Goal: Task Accomplishment & Management: Complete application form

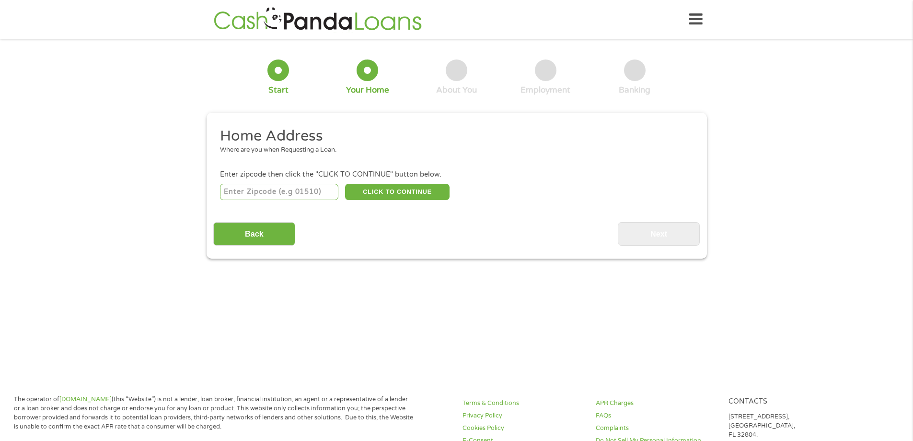
click at [313, 191] on input "number" at bounding box center [279, 192] width 118 height 16
type input "24228"
select select "[US_STATE]"
type input "24228"
click at [364, 191] on button "CLICK TO CONTINUE" at bounding box center [397, 192] width 105 height 16
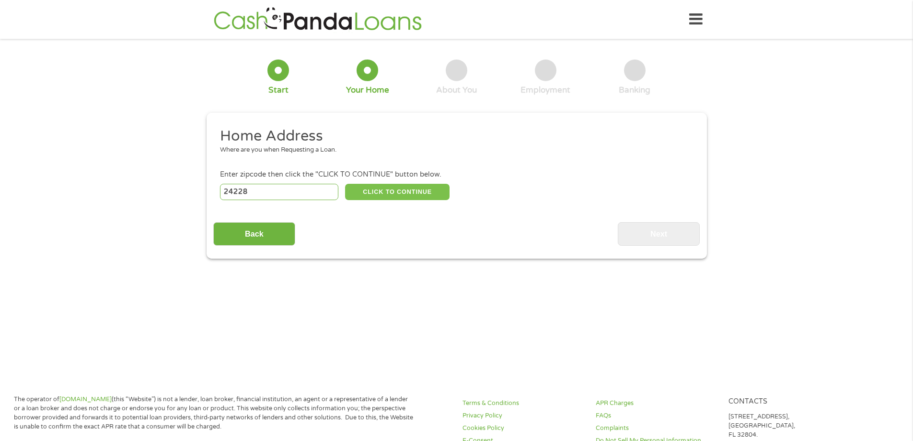
type input "24228"
type input "Clintwood"
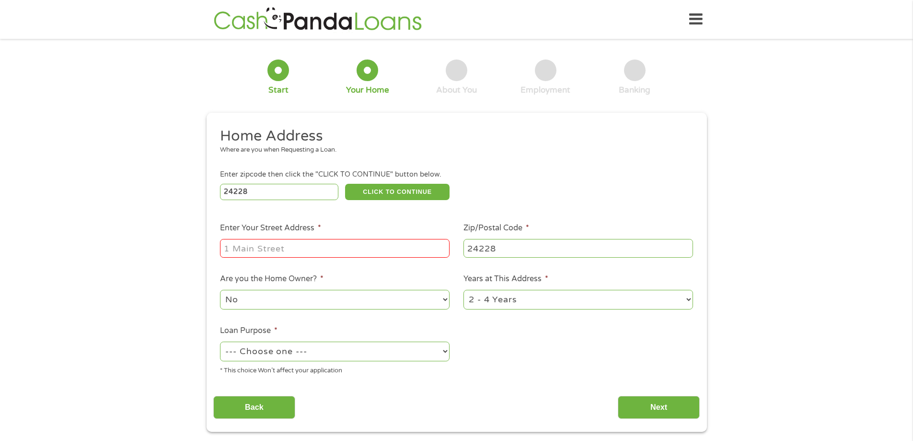
click at [308, 239] on input "Enter Your Street Address *" at bounding box center [335, 248] width 230 height 18
type input "[STREET_ADDRESS][PERSON_NAME]"
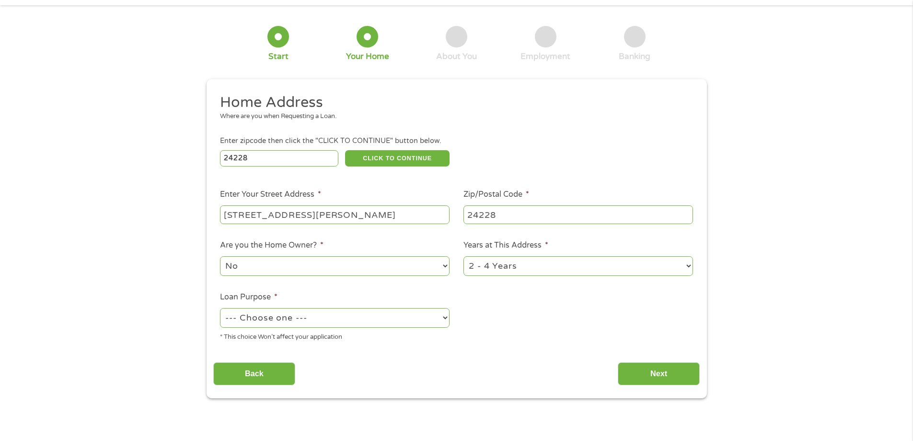
scroll to position [48, 0]
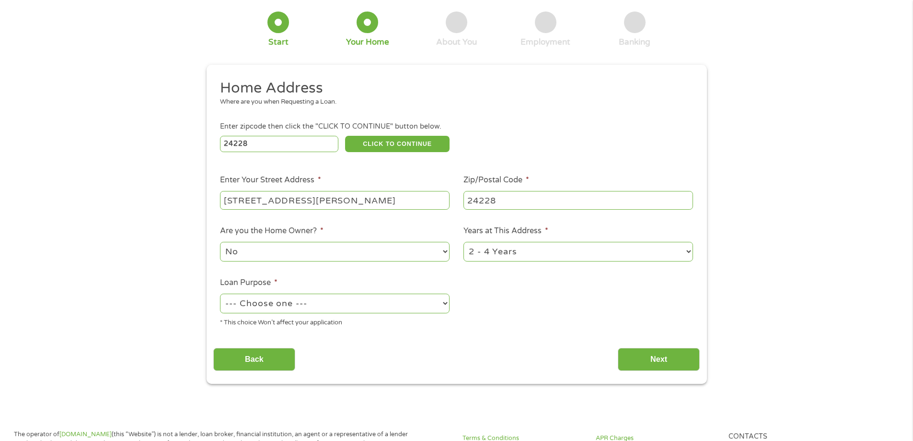
click at [310, 303] on select "--- Choose one --- Pay Bills Debt Consolidation Home Improvement Major Purchase…" at bounding box center [335, 303] width 230 height 20
select select "other"
click at [220, 293] on select "--- Choose one --- Pay Bills Debt Consolidation Home Improvement Major Purchase…" at bounding box center [335, 303] width 230 height 20
click at [641, 353] on input "Next" at bounding box center [659, 359] width 82 height 23
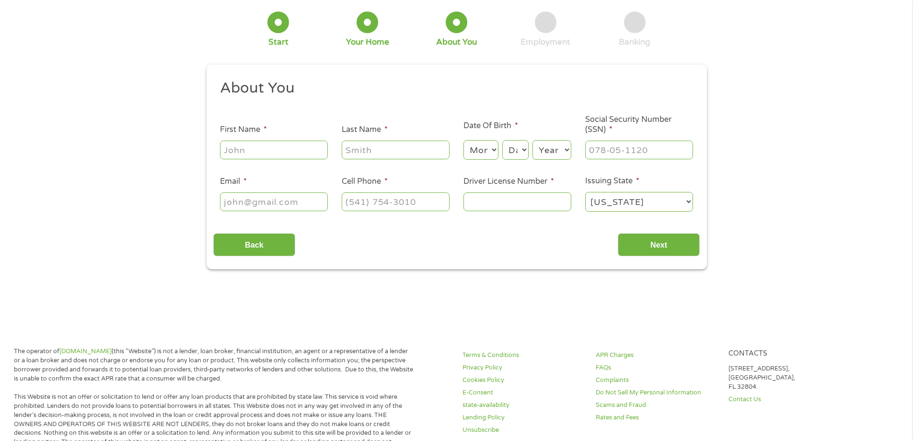
scroll to position [0, 0]
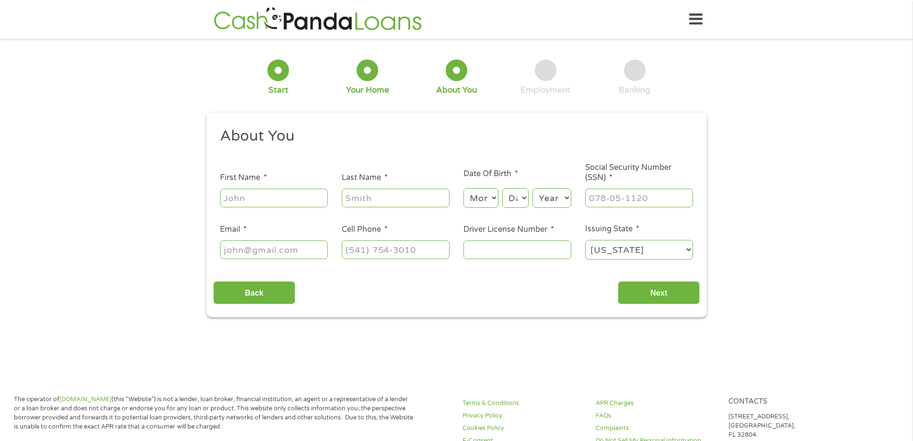
click at [280, 200] on input "First Name *" at bounding box center [274, 197] width 108 height 18
type input "[PERSON_NAME]"
click at [485, 198] on select "Month 1 2 3 4 5 6 7 8 9 10 11 12" at bounding box center [481, 198] width 35 height 20
select select "6"
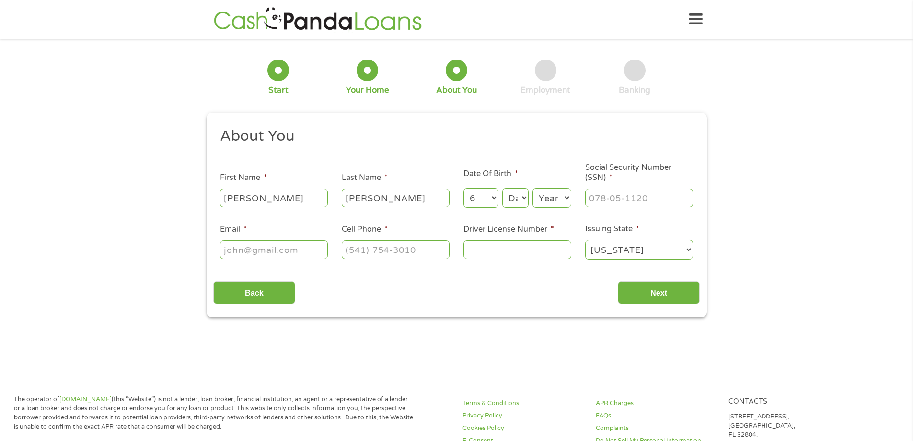
click at [464, 188] on select "Month 1 2 3 4 5 6 7 8 9 10 11 12" at bounding box center [481, 198] width 35 height 20
click at [522, 192] on select "Day 1 2 3 4 5 6 7 8 9 10 11 12 13 14 15 16 17 18 19 20 21 22 23 24 25 26 27 28 …" at bounding box center [515, 198] width 26 height 20
select select "10"
click at [502, 188] on select "Day 1 2 3 4 5 6 7 8 9 10 11 12 13 14 15 16 17 18 19 20 21 22 23 24 25 26 27 28 …" at bounding box center [515, 198] width 26 height 20
click at [561, 189] on select "Year [DATE] 2006 2005 2004 2003 2002 2001 2000 1999 1998 1997 1996 1995 1994 19…" at bounding box center [552, 198] width 39 height 20
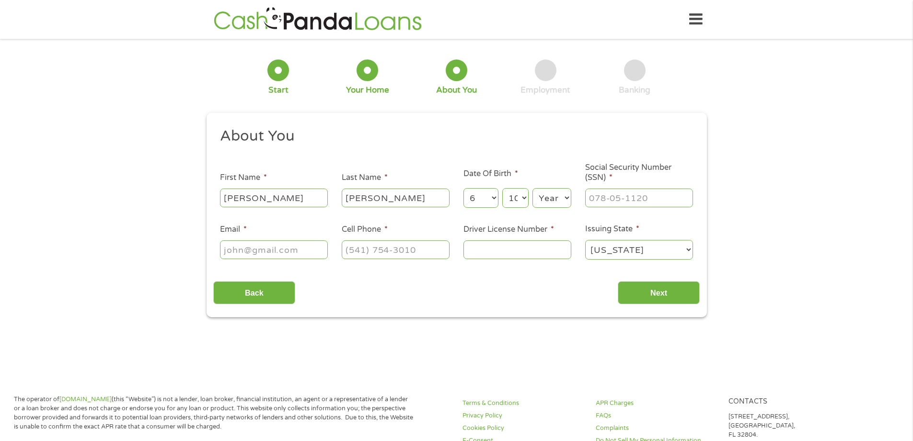
select select "1997"
click at [533, 188] on select "Year [DATE] 2006 2005 2004 2003 2002 2001 2000 1999 1998 1997 1996 1995 1994 19…" at bounding box center [552, 198] width 39 height 20
click at [599, 200] on input "___-__-____" at bounding box center [639, 197] width 108 height 18
type input "227-79-5994"
type input "[EMAIL_ADDRESS][DOMAIN_NAME]"
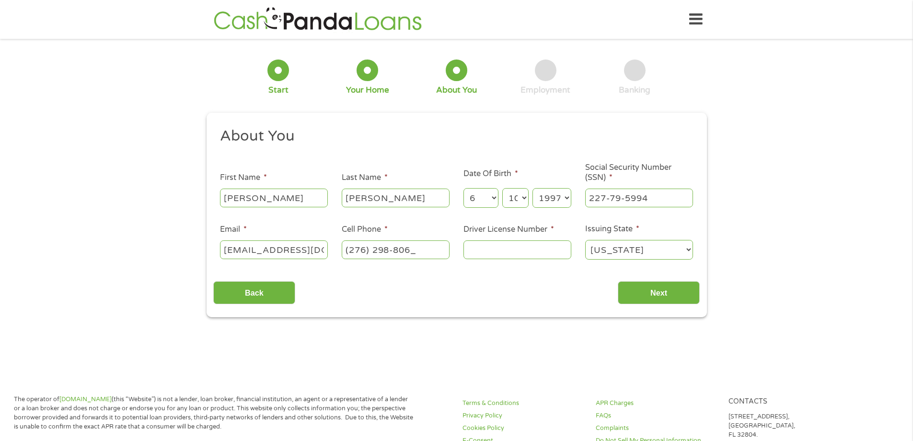
type input "[PHONE_NUMBER]"
type input "t66314429"
click at [692, 283] on input "Next" at bounding box center [659, 292] width 82 height 23
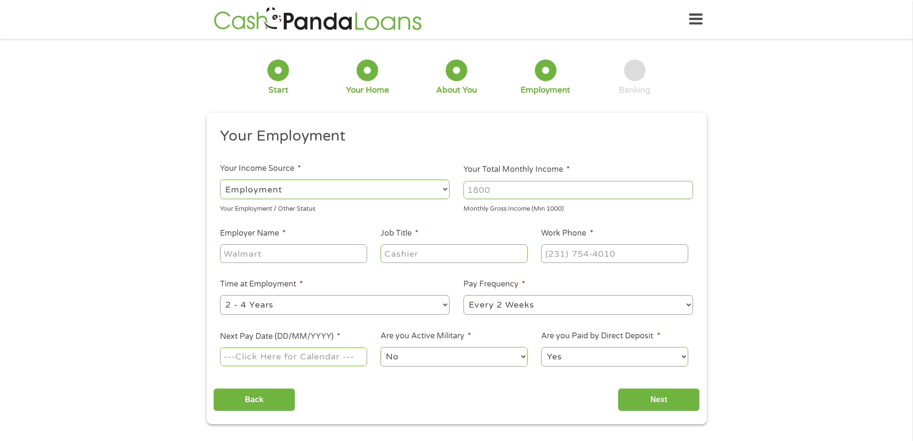
click at [508, 185] on input "Your Total Monthly Income *" at bounding box center [579, 190] width 230 height 18
type input "3000"
type input "In home care inc"
type input "i"
click at [449, 257] on input "Intake coordinater" at bounding box center [454, 253] width 147 height 18
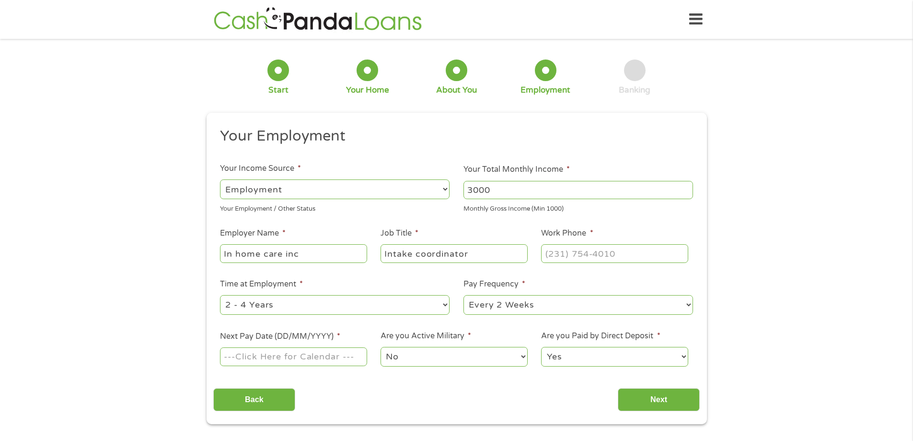
type input "Intake coordinator"
click at [655, 253] on input "(___) ___-____" at bounding box center [614, 253] width 147 height 18
click at [548, 258] on input "(___) ___-____" at bounding box center [614, 253] width 147 height 18
click at [609, 247] on input "(___) ___-____" at bounding box center [614, 253] width 147 height 18
click at [549, 250] on input "(___) ___-____" at bounding box center [614, 253] width 147 height 18
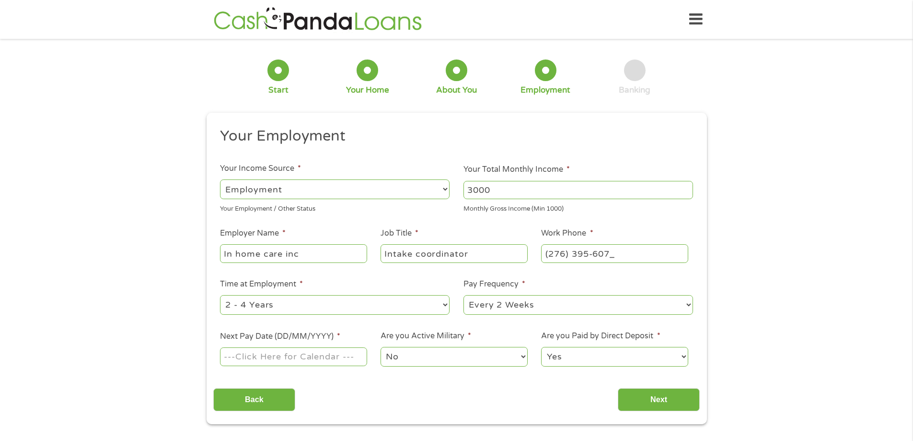
type input "[PHONE_NUMBER]"
click at [301, 306] on select "--- Choose one --- 1 Year or less 1 - 2 Years 2 - 4 Years Over 4 Years" at bounding box center [335, 305] width 230 height 20
select select "12months"
click at [220, 295] on select "--- Choose one --- 1 Year or less 1 - 2 Years 2 - 4 Years Over 4 Years" at bounding box center [335, 305] width 230 height 20
click at [546, 307] on select "--- Choose one --- Every 2 Weeks Every Week Monthly Semi-Monthly" at bounding box center [579, 305] width 230 height 20
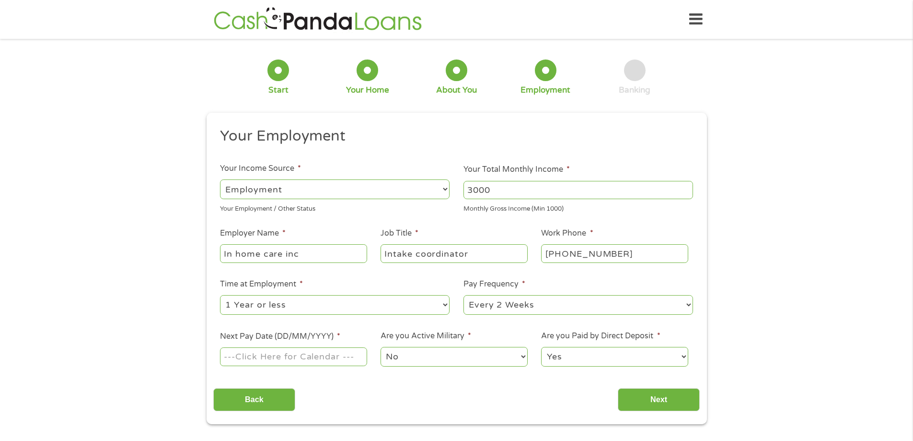
click at [546, 307] on select "--- Choose one --- Every 2 Weeks Every Week Monthly Semi-Monthly" at bounding box center [579, 305] width 230 height 20
click at [325, 351] on input "Next Pay Date (DD/MM/YYYY) *" at bounding box center [293, 356] width 147 height 18
type input "[DATE]"
click at [420, 362] on select "No Yes" at bounding box center [454, 357] width 147 height 20
click at [381, 347] on select "No Yes" at bounding box center [454, 357] width 147 height 20
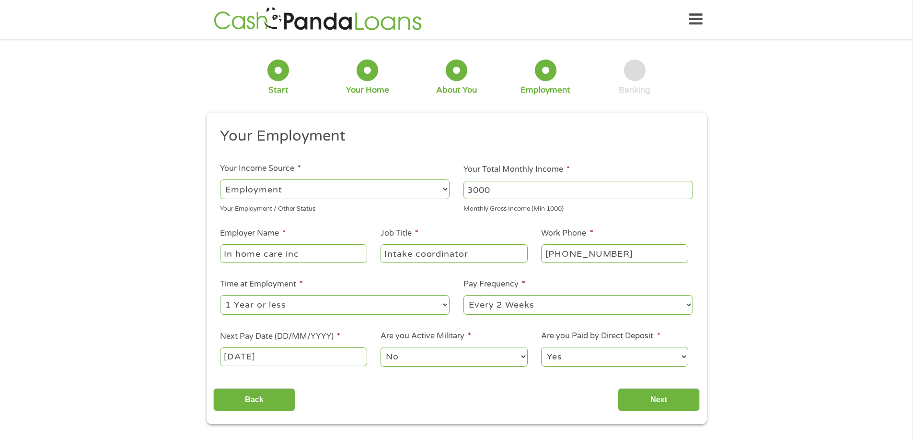
click at [599, 350] on select "Yes No" at bounding box center [614, 357] width 147 height 20
click at [638, 409] on input "Next" at bounding box center [659, 399] width 82 height 23
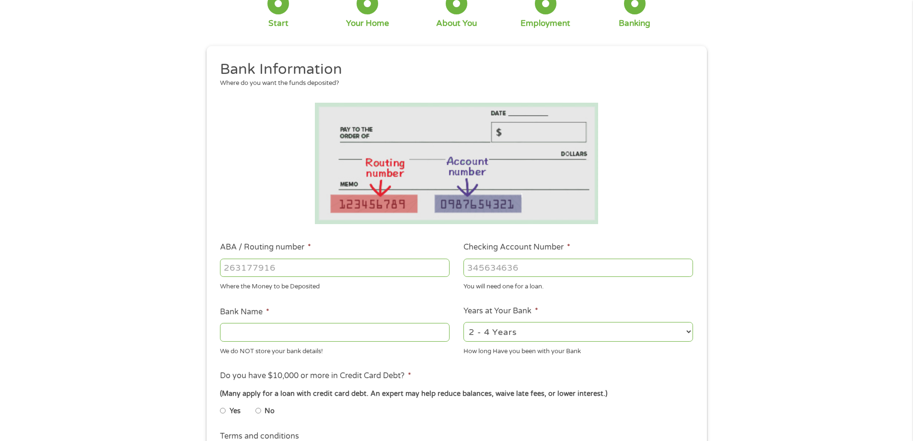
scroll to position [96, 0]
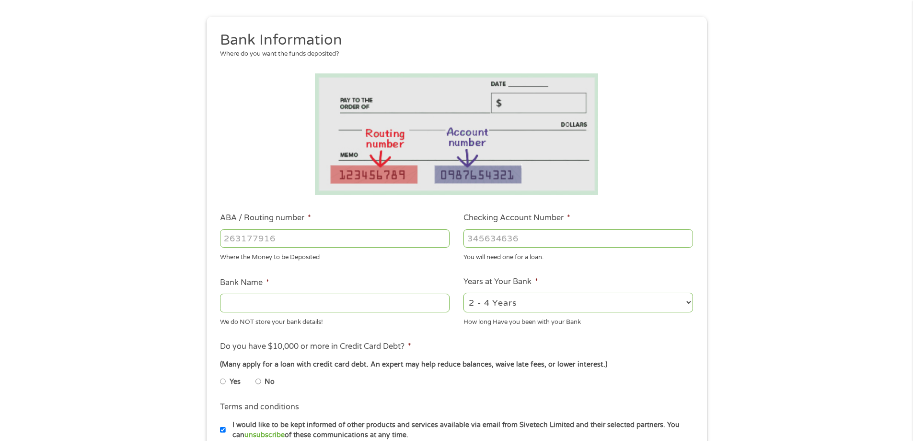
click at [286, 228] on div at bounding box center [335, 238] width 230 height 22
click at [297, 240] on input "ABA / Routing number *" at bounding box center [335, 238] width 230 height 18
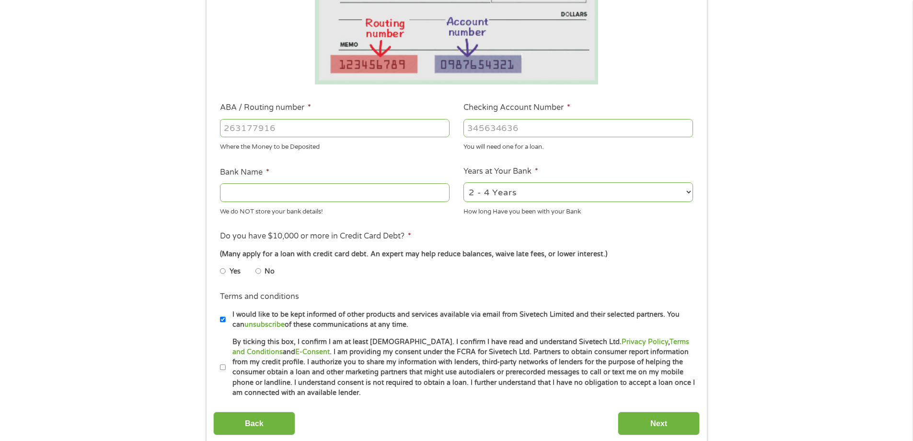
scroll to position [240, 0]
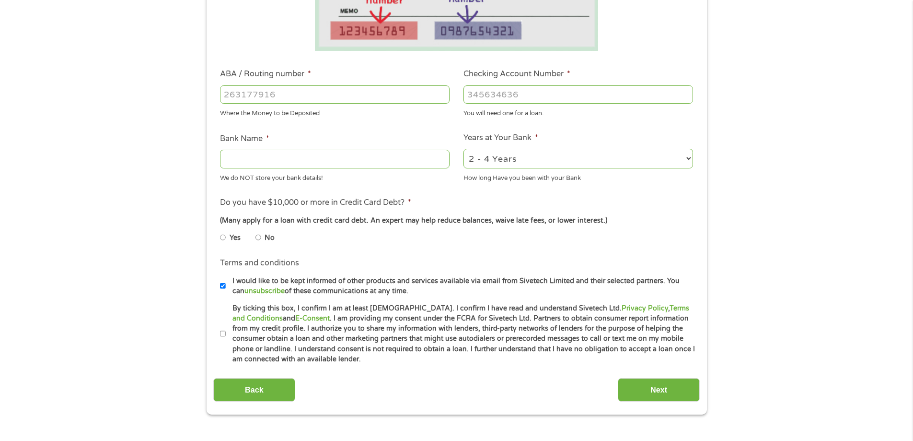
click at [259, 236] on input "No" at bounding box center [259, 237] width 6 height 15
radio input "true"
click at [227, 331] on label "By ticking this box, I confirm I am at least [DEMOGRAPHIC_DATA]. I confirm I ha…" at bounding box center [461, 333] width 470 height 61
click at [226, 331] on input "By ticking this box, I confirm I am at least [DEMOGRAPHIC_DATA]. I confirm I ha…" at bounding box center [223, 333] width 6 height 15
checkbox input "true"
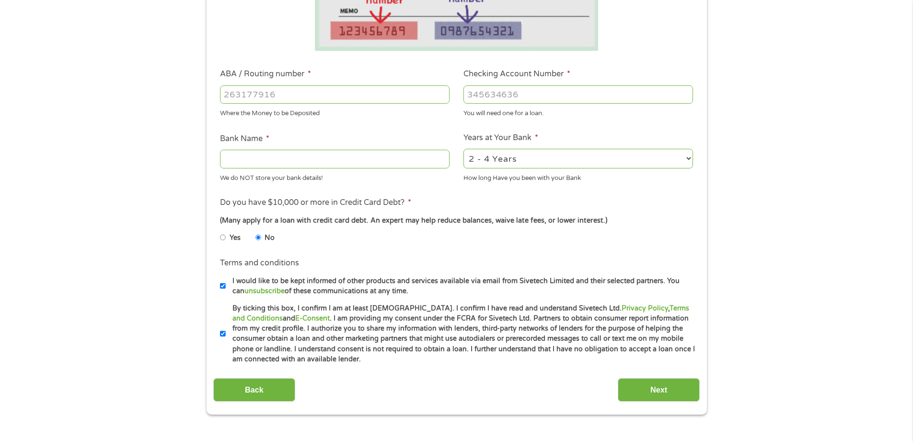
click at [304, 93] on input "ABA / Routing number *" at bounding box center [335, 94] width 230 height 18
type input "103100195"
type input "CENTRAL NATIONAL BANK TRUST"
type input "103100195"
type input "248157885877"
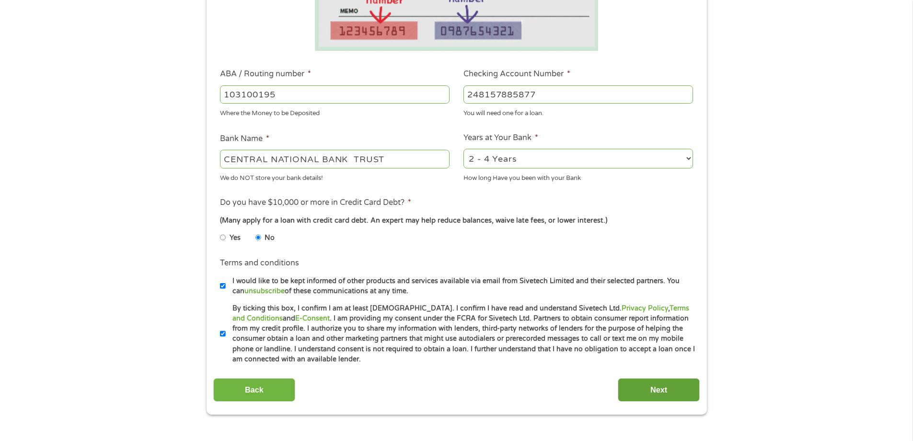
click at [657, 396] on input "Next" at bounding box center [659, 389] width 82 height 23
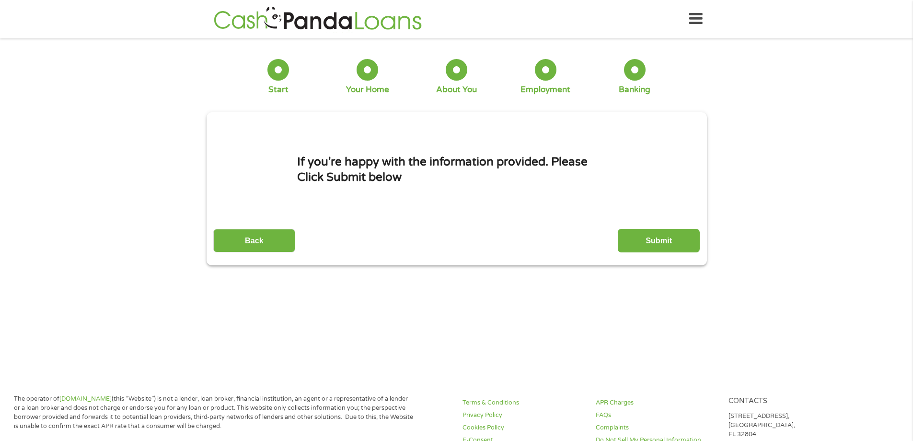
scroll to position [0, 0]
click at [639, 242] on input "Submit" at bounding box center [659, 240] width 82 height 23
